Goal: Find contact information: Find contact information

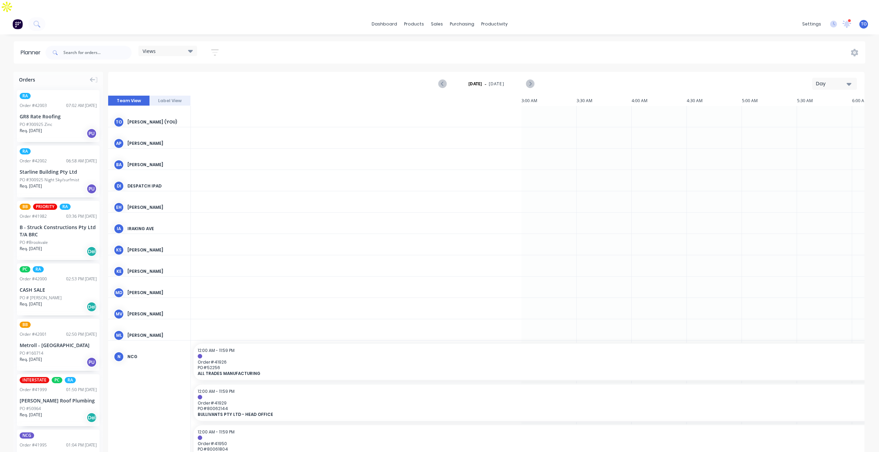
scroll to position [0, 772]
click at [63, 224] on div "B - Struck Constructions Pty Ltd T/A BRC" at bounding box center [58, 231] width 77 height 14
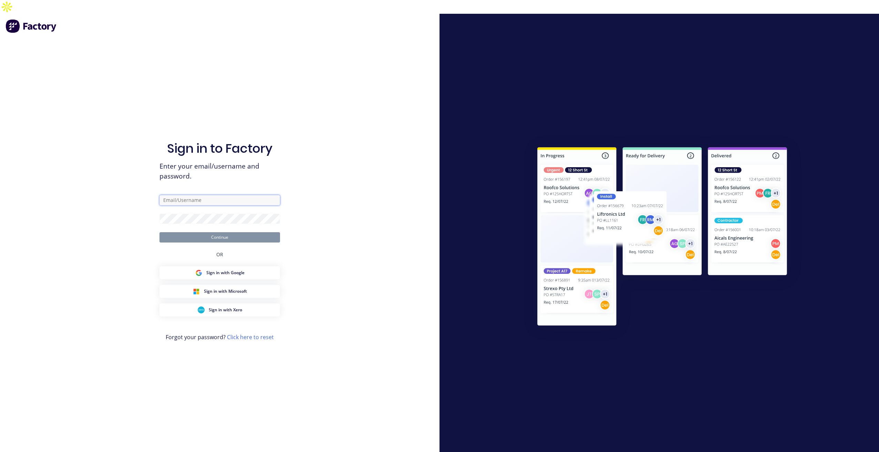
type input "[PERSON_NAME][EMAIL_ADDRESS][DOMAIN_NAME]"
click at [235, 232] on button "Continue" at bounding box center [219, 237] width 120 height 10
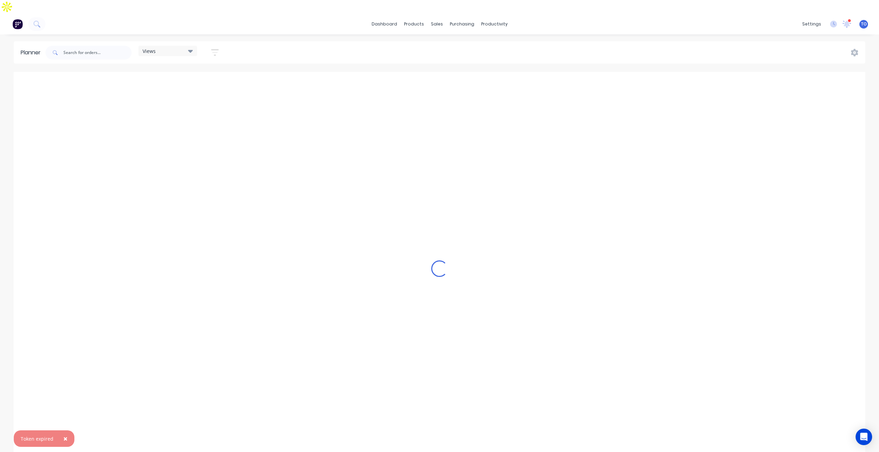
scroll to position [0, 882]
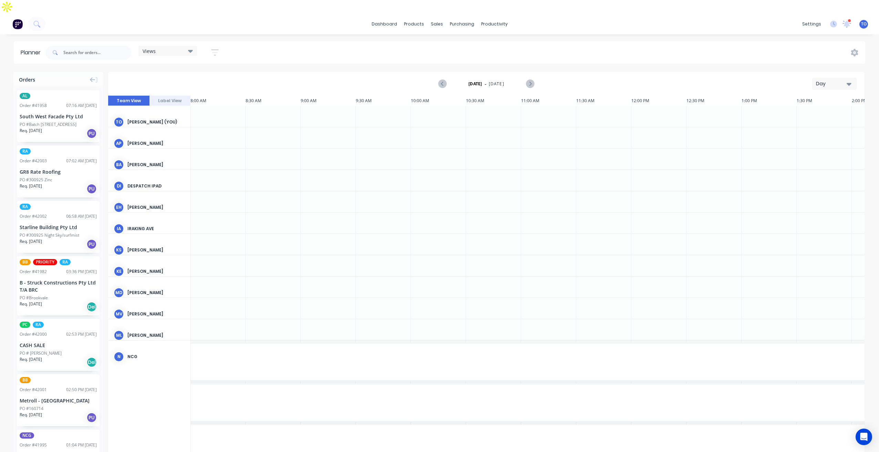
click at [60, 279] on div "B - Struck Constructions Pty Ltd T/A BRC" at bounding box center [58, 286] width 77 height 14
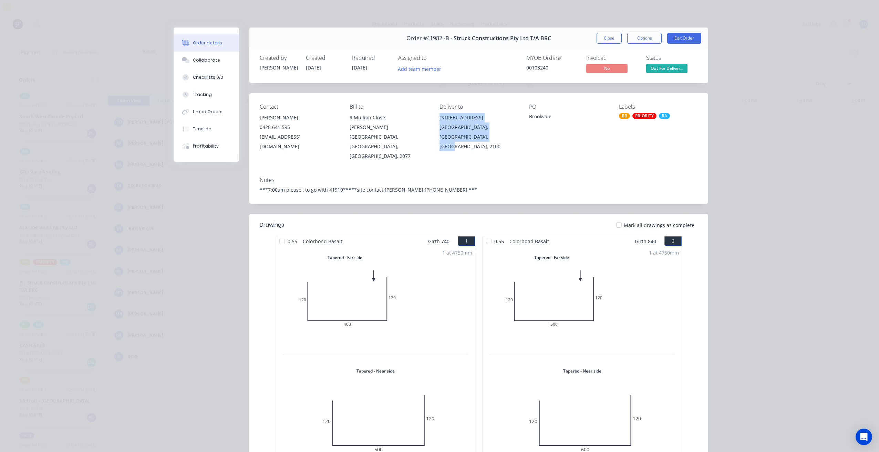
drag, startPoint x: 471, startPoint y: 137, endPoint x: 434, endPoint y: 121, distance: 40.7
click at [434, 121] on div "Contact [PERSON_NAME] [PHONE_NUMBER] [EMAIL_ADDRESS][DOMAIN_NAME] Bill to [STRE…" at bounding box center [478, 132] width 459 height 78
copy div "[STREET_ADDRESS]"
